Goal: Information Seeking & Learning: Learn about a topic

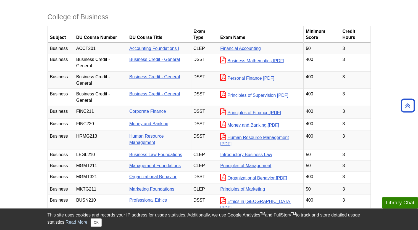
scroll to position [1160, 0]
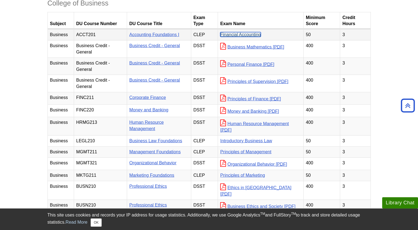
click at [243, 37] on link "Financial Accounting" at bounding box center [240, 34] width 41 height 5
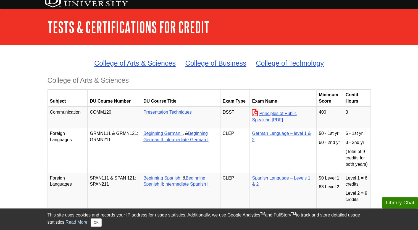
scroll to position [0, 0]
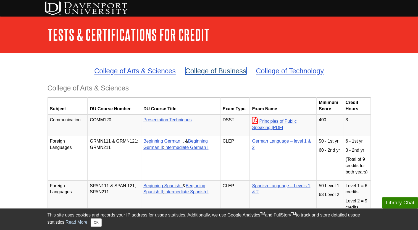
click at [218, 73] on link "College of Business" at bounding box center [215, 71] width 61 height 8
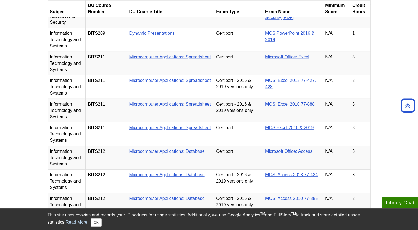
scroll to position [1455, 0]
click at [286, 60] on link "Microsoft Office: Excel" at bounding box center [287, 57] width 44 height 5
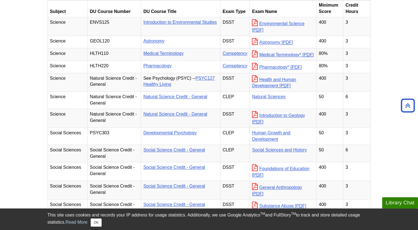
scroll to position [654, 0]
